Goal: Find specific page/section: Find specific page/section

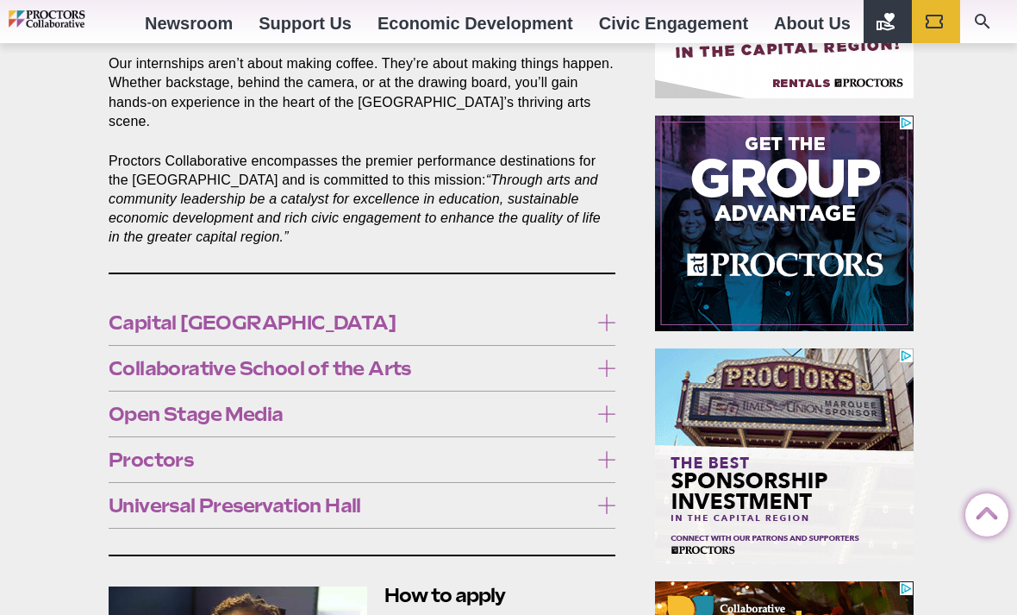
scroll to position [891, 0]
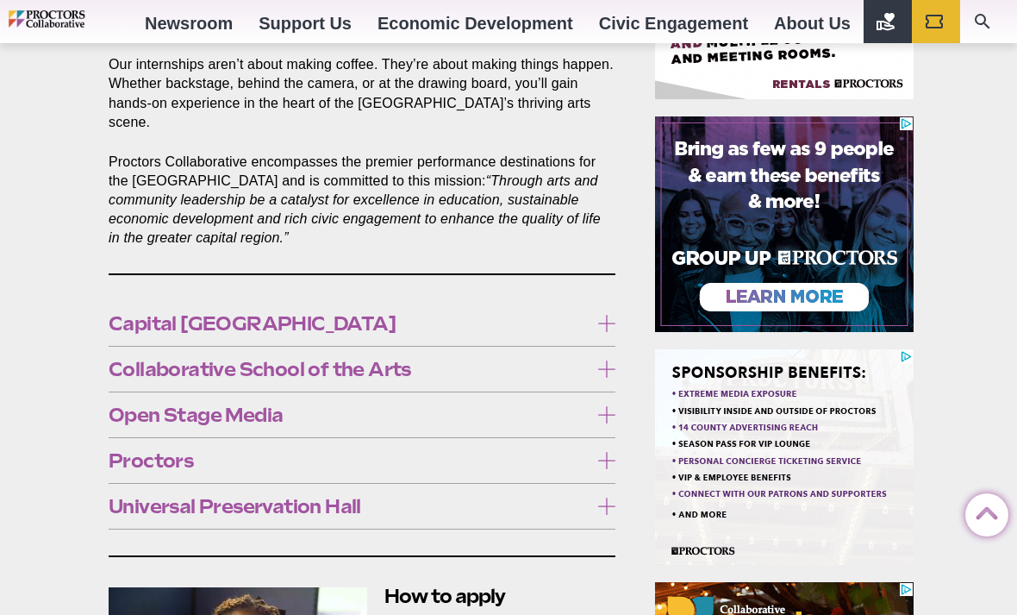
click at [602, 315] on icon at bounding box center [606, 323] width 17 height 17
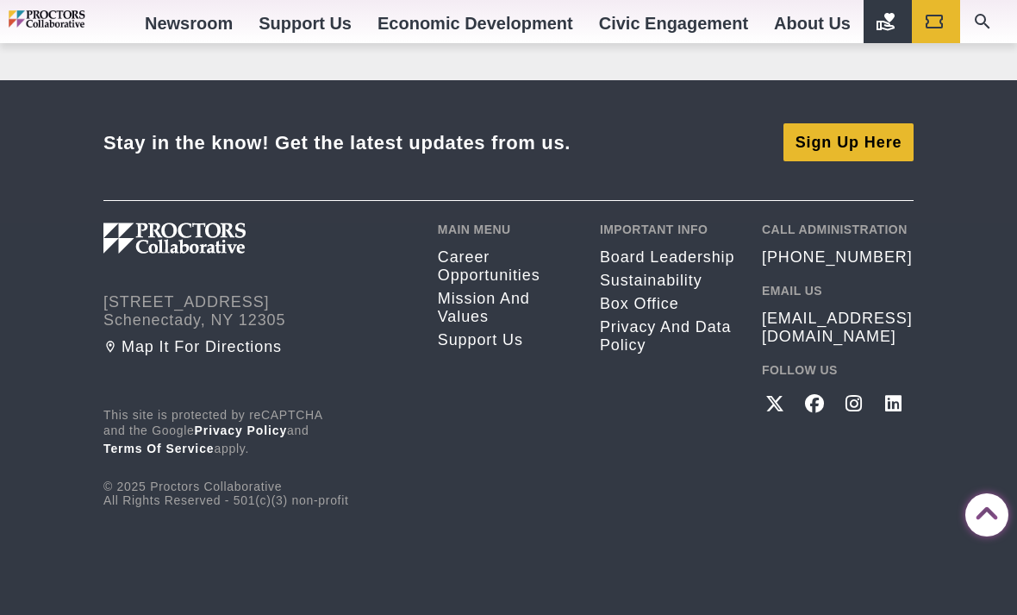
scroll to position [3020, 0]
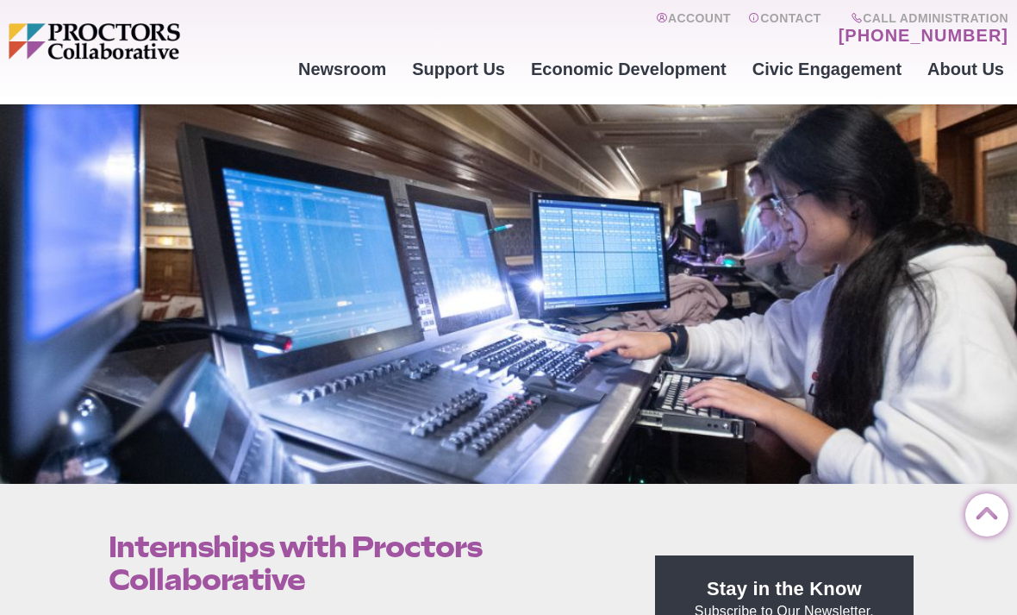
scroll to position [0, 0]
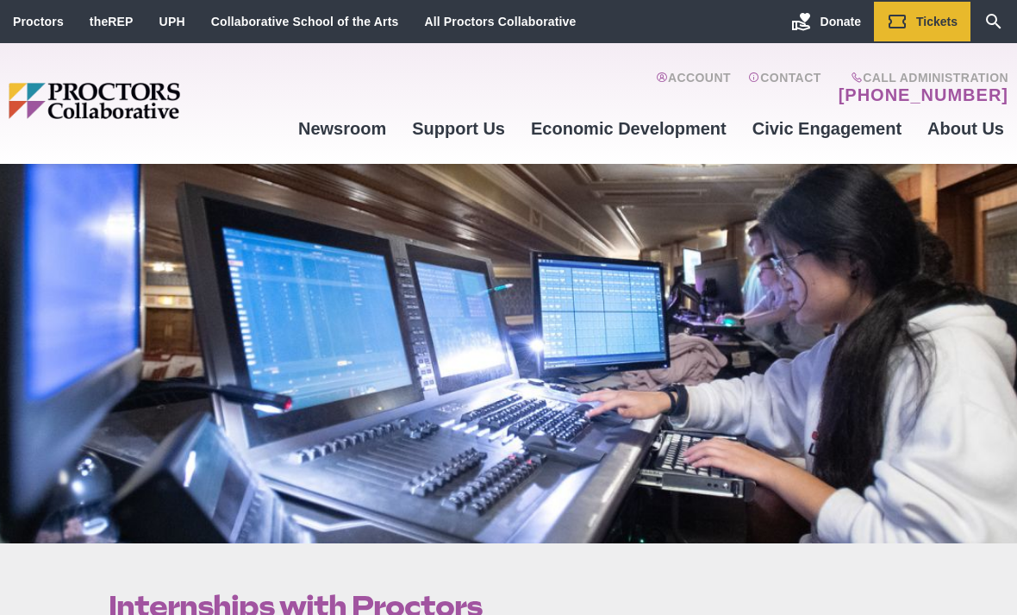
click at [490, 225] on link "Board Leadership" at bounding box center [505, 224] width 251 height 29
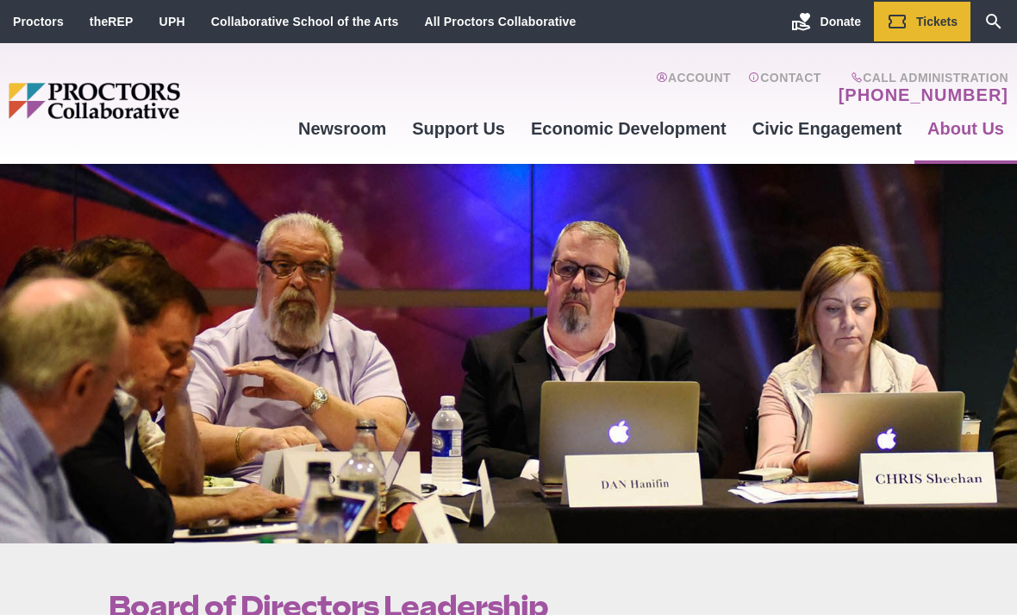
click at [488, 288] on link "Career Opportunities" at bounding box center [505, 282] width 251 height 29
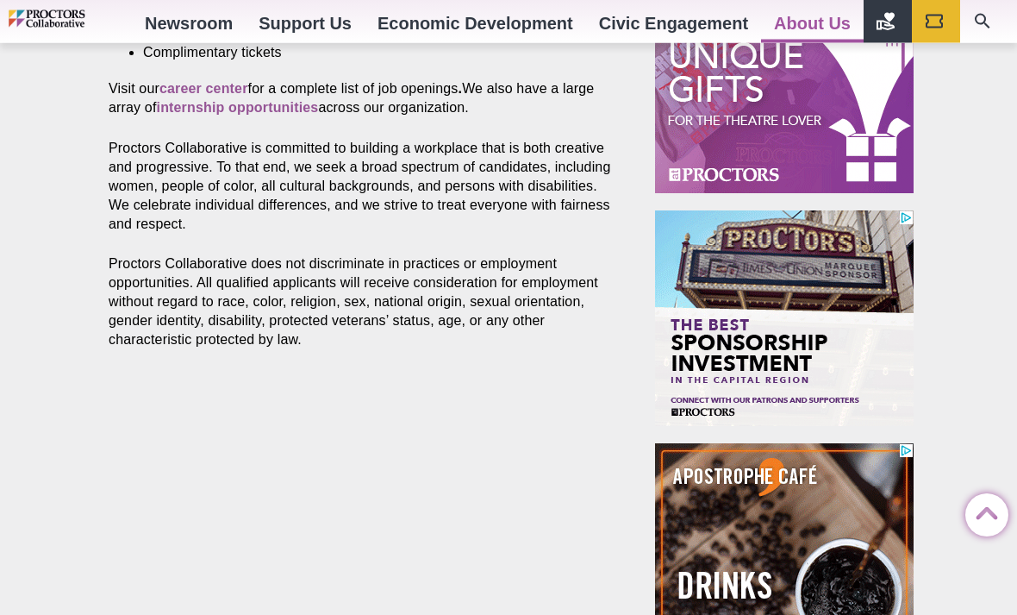
scroll to position [1030, 0]
click at [212, 92] on strong "career center" at bounding box center [204, 88] width 89 height 15
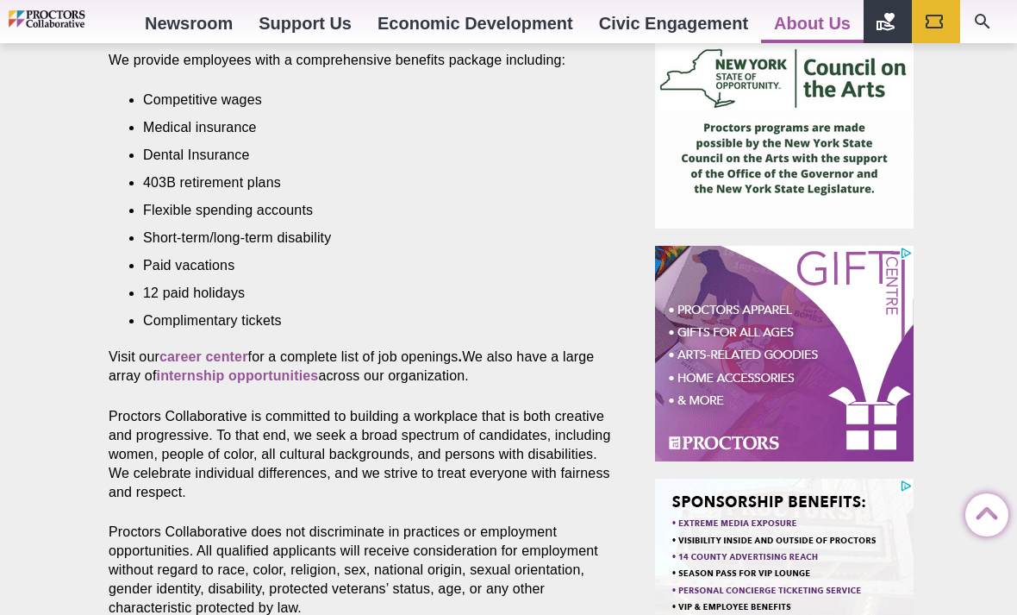
scroll to position [762, 0]
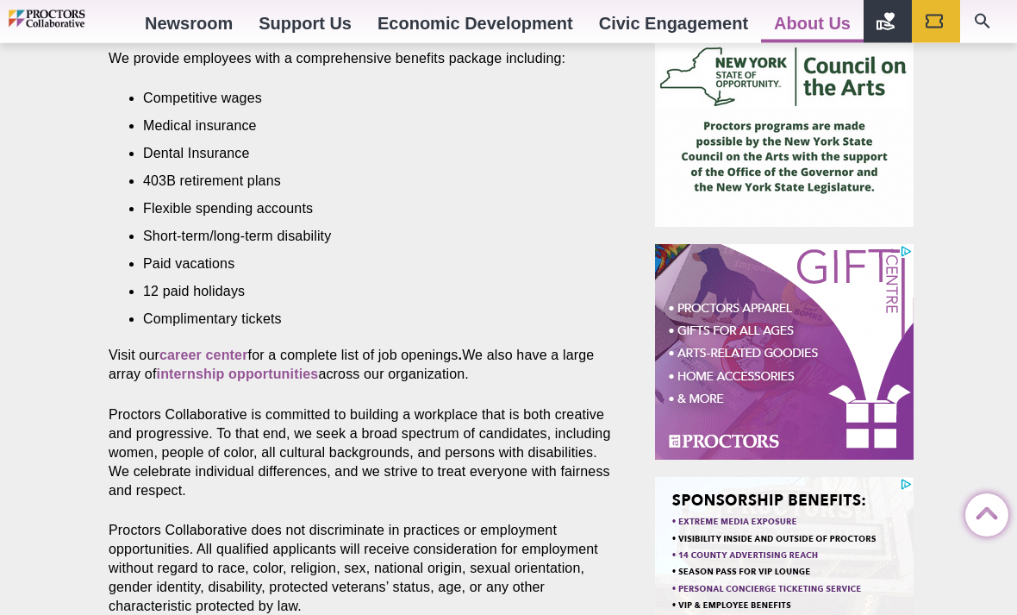
click at [201, 354] on strong "career center" at bounding box center [204, 355] width 89 height 15
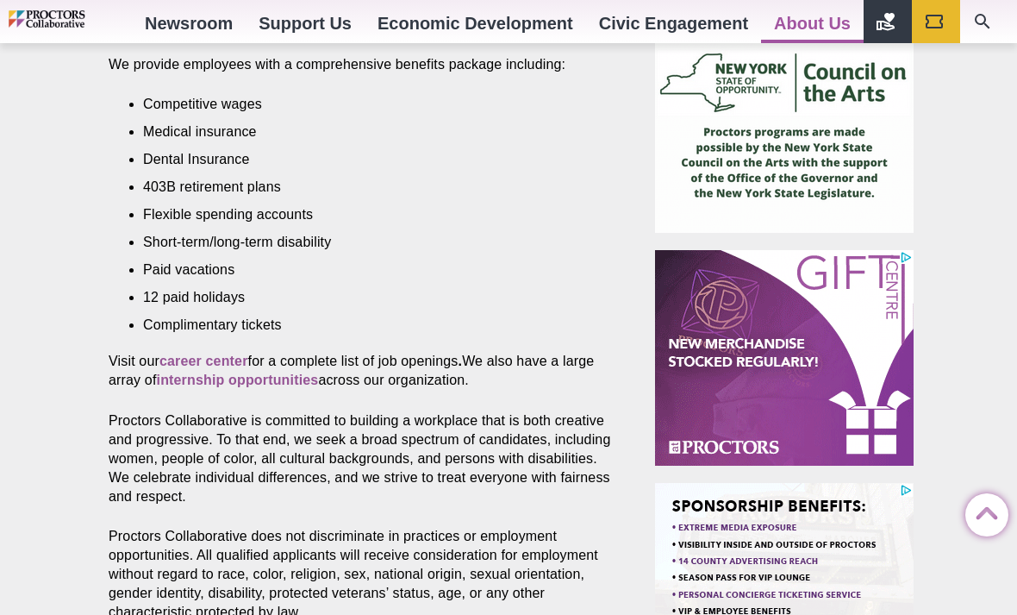
scroll to position [749, 0]
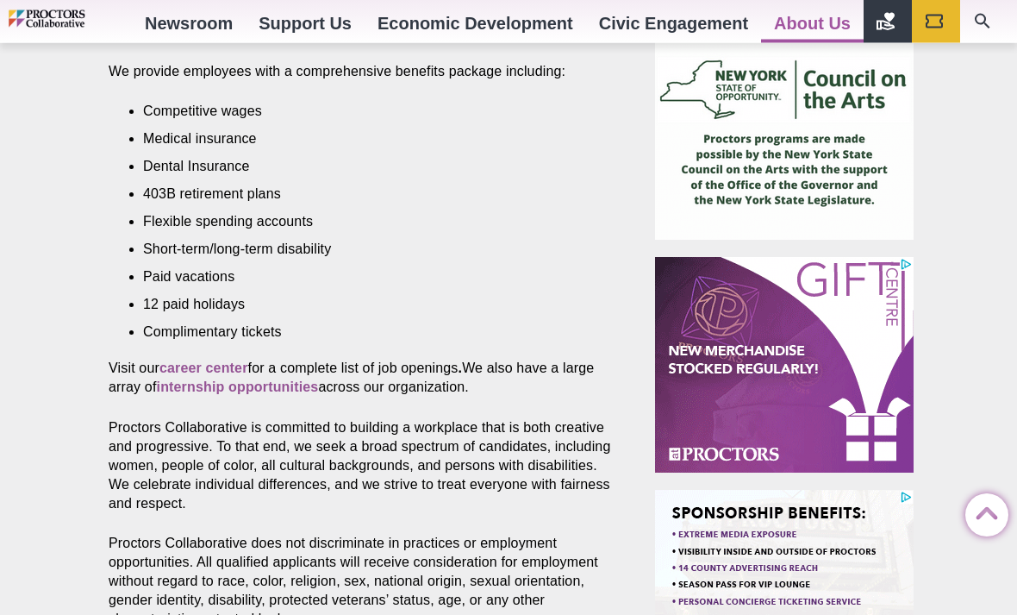
click at [210, 370] on strong "career center" at bounding box center [204, 368] width 89 height 15
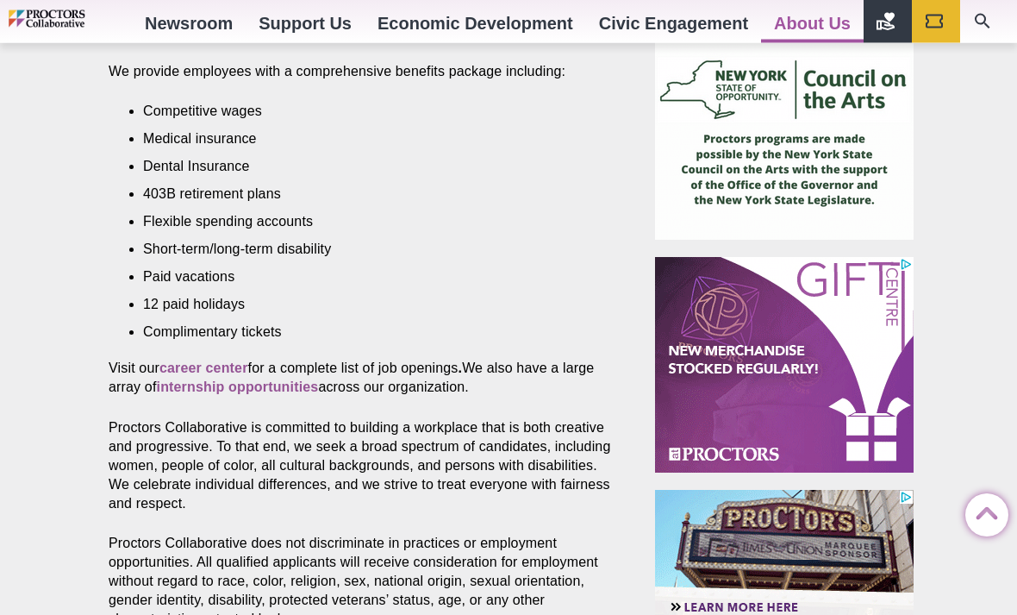
scroll to position [750, 0]
